Goal: Information Seeking & Learning: Understand process/instructions

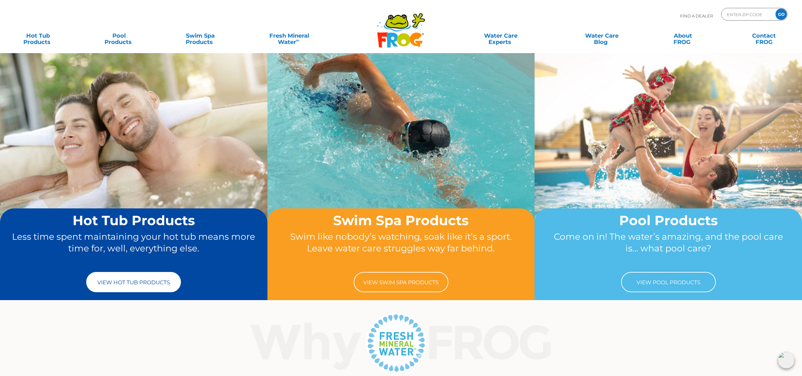
click at [147, 283] on link "View Hot Tub Products" at bounding box center [133, 282] width 95 height 20
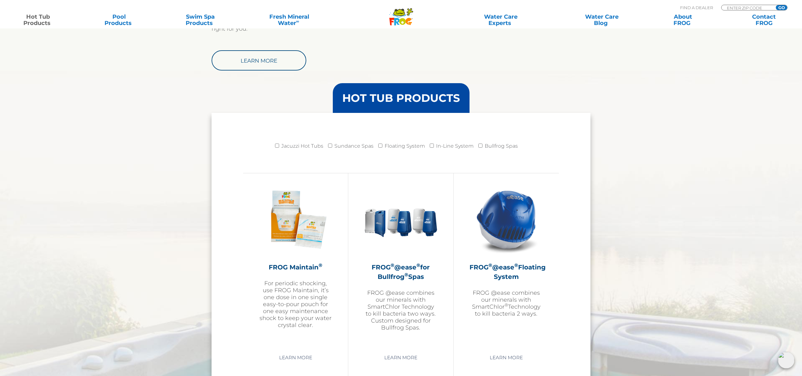
scroll to position [570, 0]
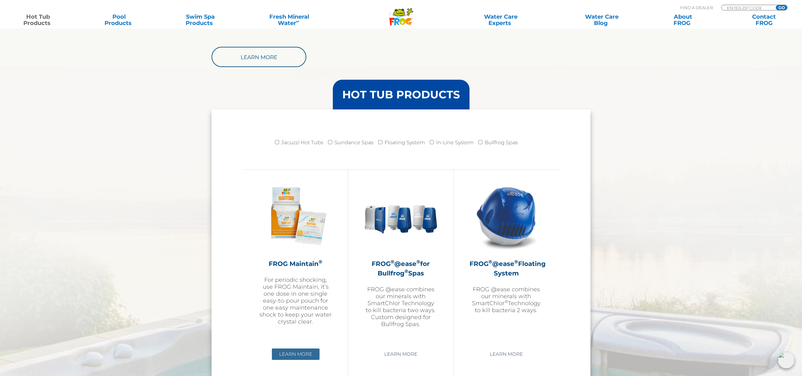
click at [294, 352] on link "Learn More" at bounding box center [296, 353] width 48 height 11
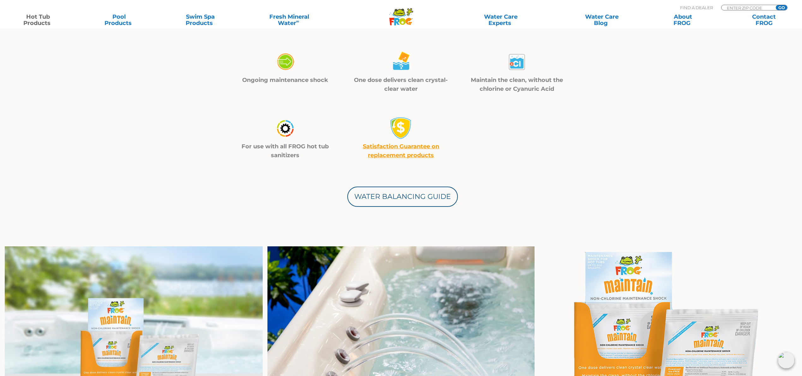
scroll to position [209, 0]
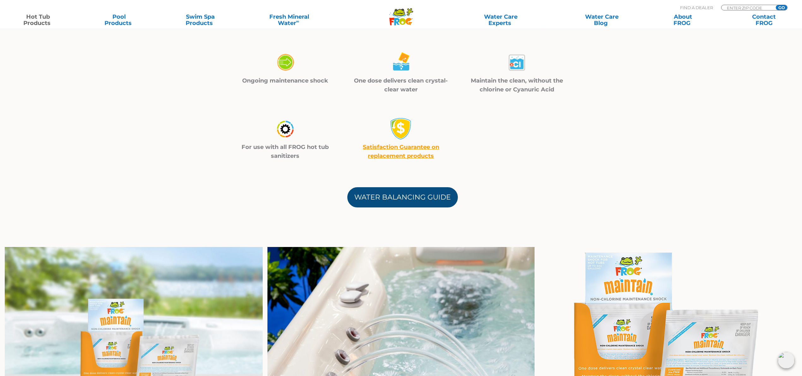
click at [387, 203] on link "Water Balancing Guide" at bounding box center [402, 197] width 111 height 20
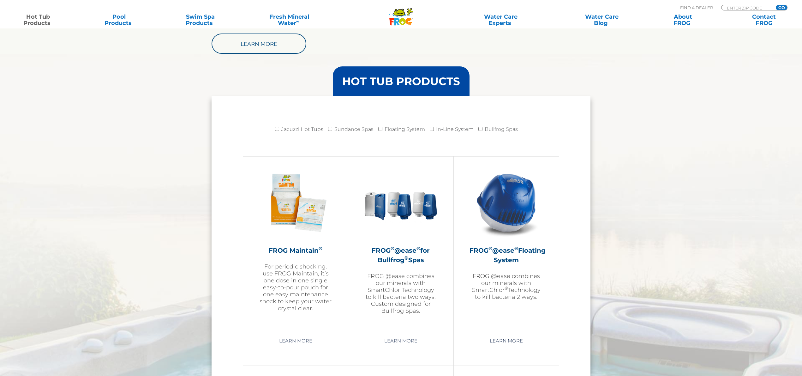
scroll to position [570, 0]
